Goal: Task Accomplishment & Management: Complete application form

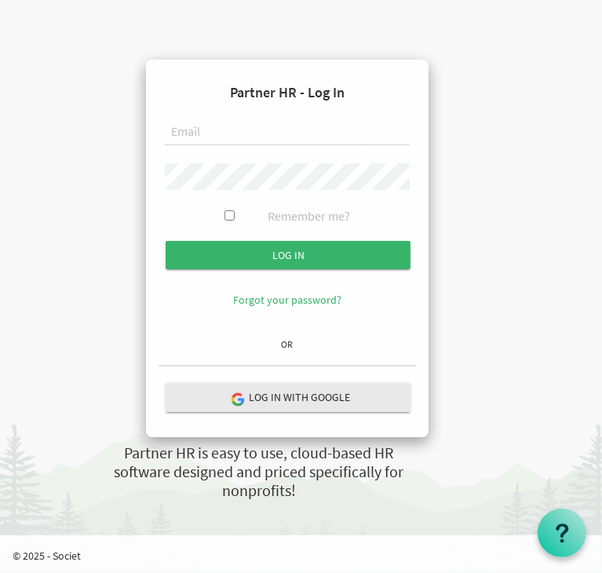
click at [262, 144] on input "text" at bounding box center [287, 132] width 245 height 27
click at [242, 133] on input "text" at bounding box center [287, 132] width 245 height 27
type input "[PERSON_NAME][EMAIL_ADDRESS][DOMAIN_NAME]"
click at [166, 241] on input "Log in" at bounding box center [288, 255] width 245 height 28
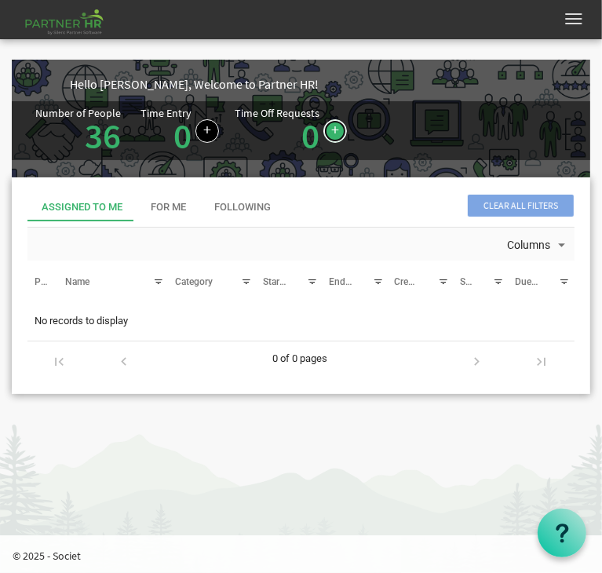
click at [323, 126] on link at bounding box center [335, 131] width 24 height 24
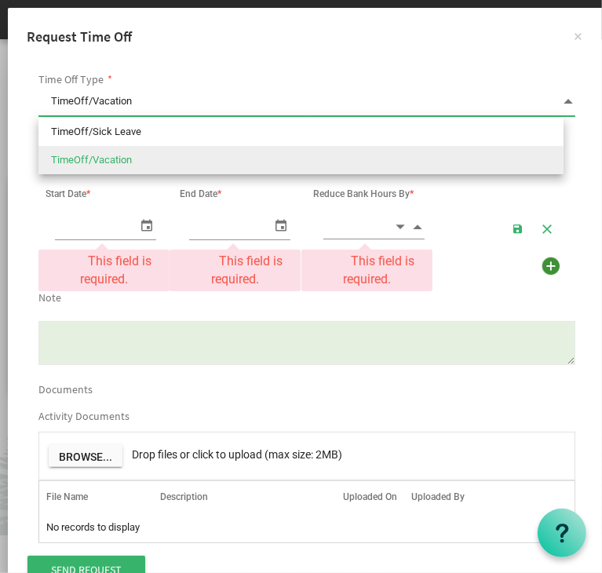
click at [561, 98] on span at bounding box center [568, 101] width 14 height 22
click at [317, 170] on li "TimeOff/Vacation" at bounding box center [300, 160] width 525 height 28
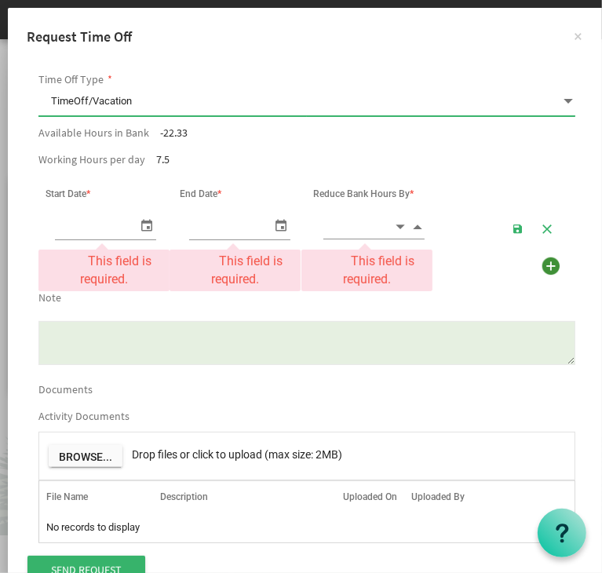
type input "8/11/2025"
click at [142, 227] on span "select" at bounding box center [146, 225] width 19 height 23
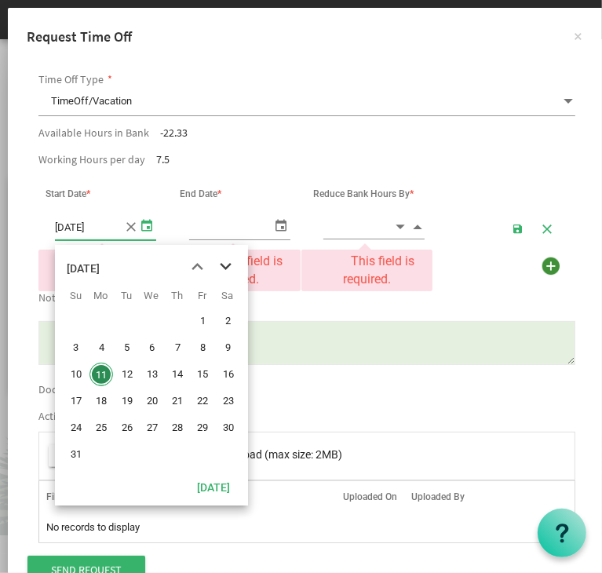
click at [227, 268] on span "next month" at bounding box center [226, 267] width 27 height 28
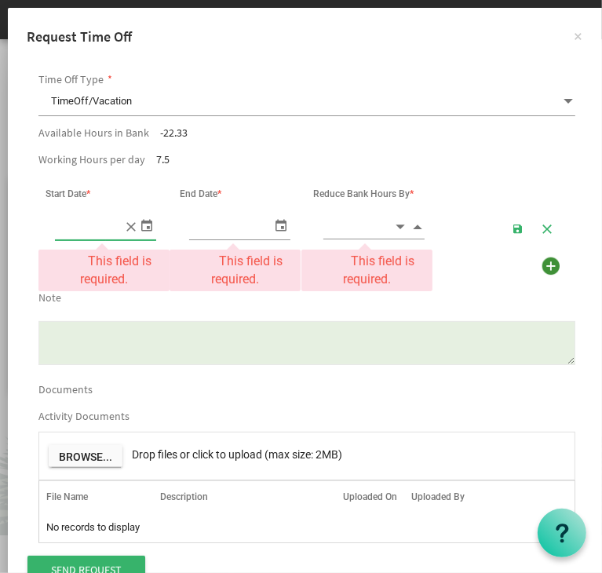
click at [127, 232] on span at bounding box center [105, 227] width 101 height 27
click at [149, 228] on span "select" at bounding box center [146, 225] width 19 height 23
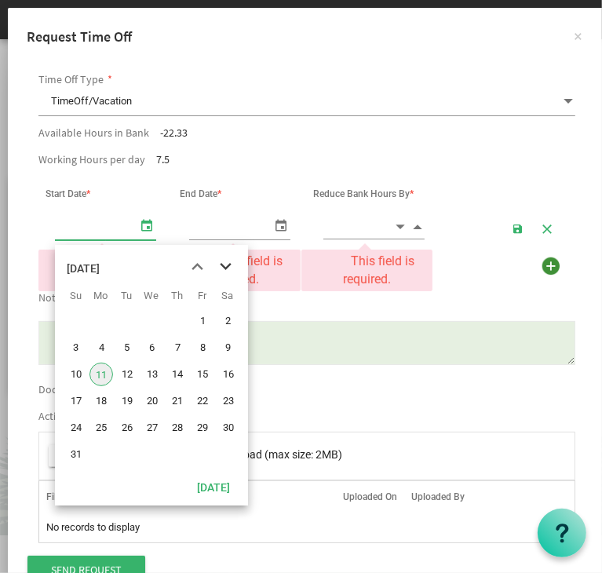
click at [229, 265] on span "next month" at bounding box center [226, 267] width 27 height 28
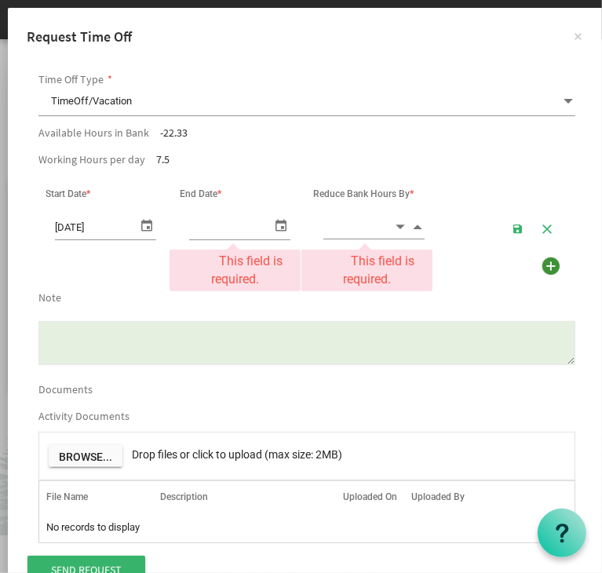
click at [119, 214] on table "8/11/2025" at bounding box center [306, 228] width 537 height 38
click at [128, 223] on span "8/11/2025" at bounding box center [105, 227] width 101 height 27
click at [144, 230] on span "select" at bounding box center [146, 225] width 19 height 23
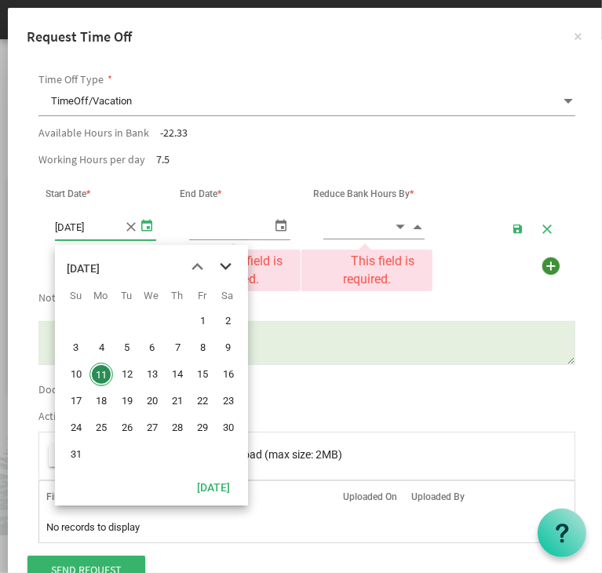
click at [232, 268] on span "next month" at bounding box center [226, 267] width 27 height 28
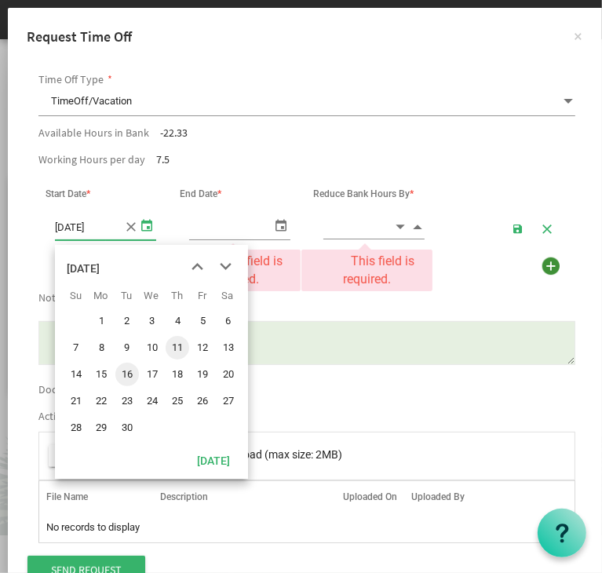
click at [137, 381] on td "16" at bounding box center [126, 374] width 25 height 27
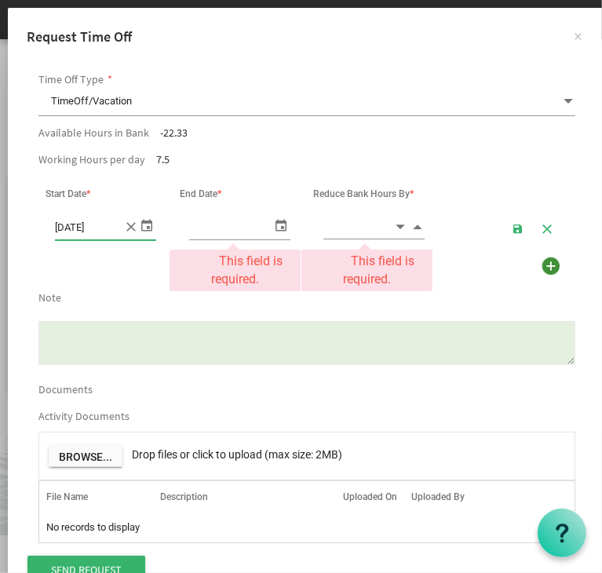
click at [144, 234] on span "select" at bounding box center [146, 225] width 19 height 23
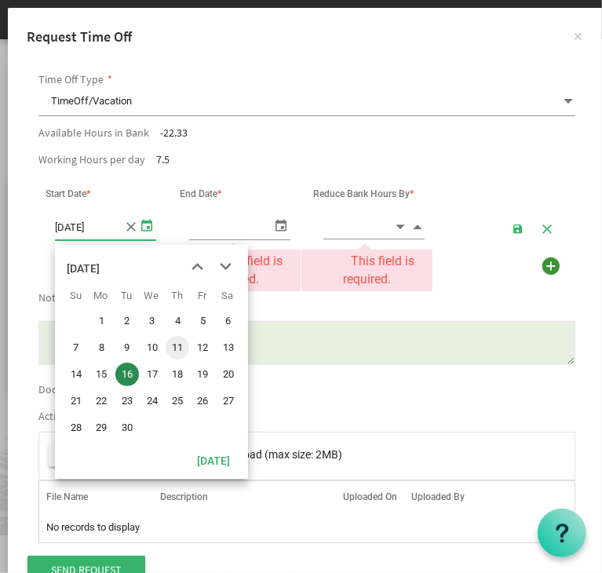
click at [187, 351] on span "11" at bounding box center [178, 348] width 24 height 24
type input "9/11/2025"
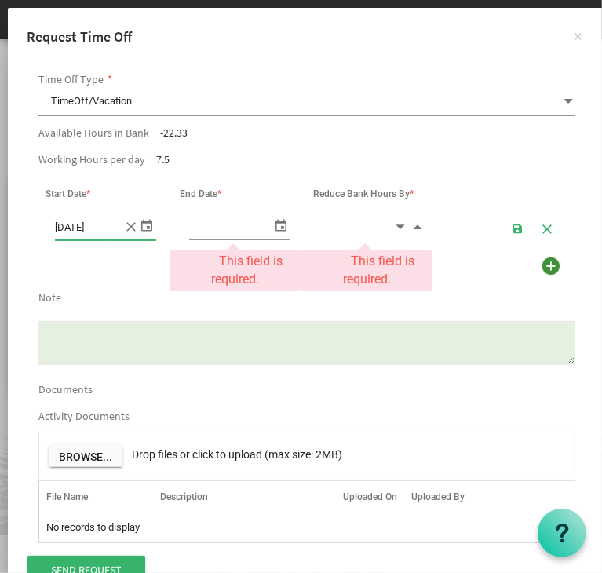
type input "9/11/2025"
click at [272, 226] on span "select" at bounding box center [281, 225] width 19 height 23
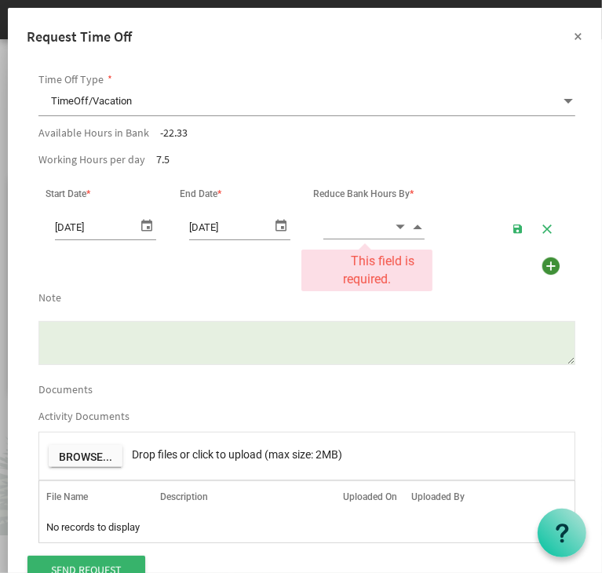
click at [559, 35] on button "×" at bounding box center [578, 35] width 39 height 39
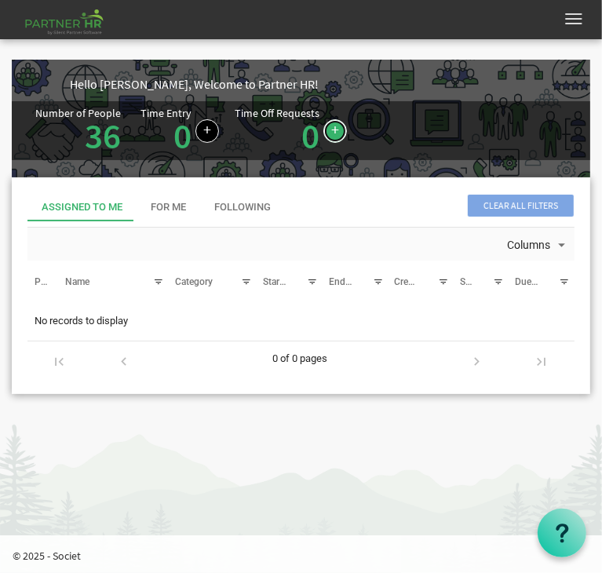
click at [323, 124] on link at bounding box center [335, 131] width 24 height 24
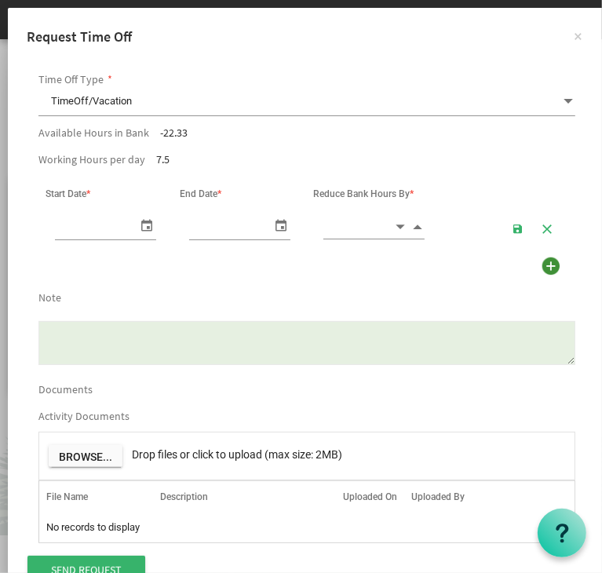
click at [186, 357] on textarea "Note" at bounding box center [306, 343] width 537 height 44
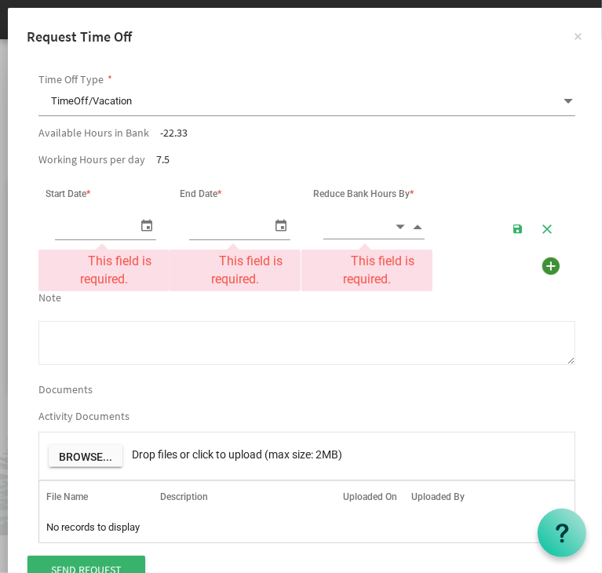
click at [225, 57] on div "Time Off Type * TimeOff/Vacation TimeOff/Vacation Available Hours in Bank -22.3…" at bounding box center [307, 325] width 598 height 557
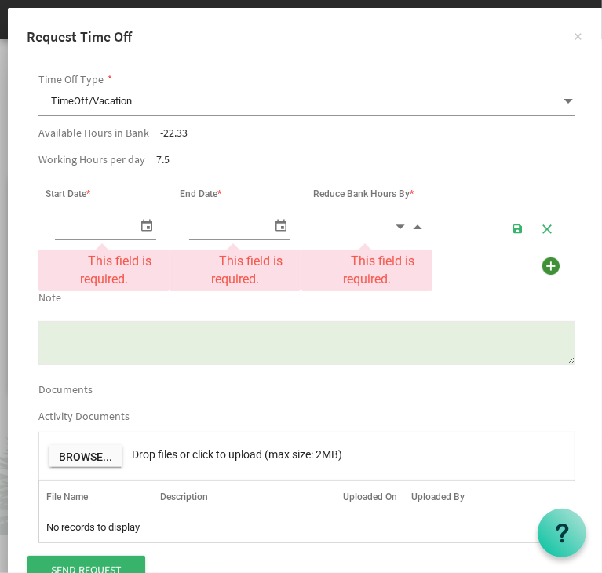
click at [225, 57] on div "Time Off Type * TimeOff/Vacation TimeOff/Vacation Available Hours in Bank -22.3…" at bounding box center [307, 325] width 598 height 557
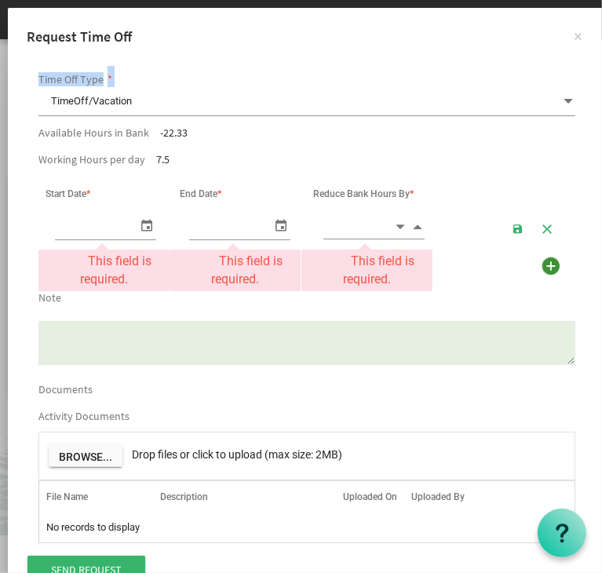
click at [225, 57] on div "Time Off Type * TimeOff/Vacation TimeOff/Vacation Available Hours in Bank -22.3…" at bounding box center [307, 325] width 598 height 557
